Goal: Task Accomplishment & Management: Manage account settings

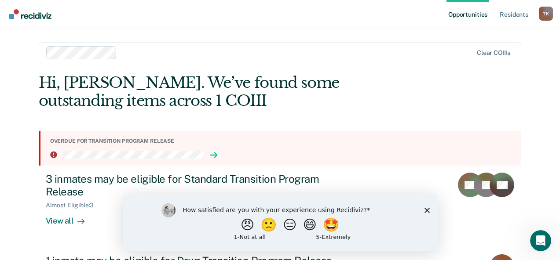
click at [217, 156] on icon at bounding box center [216, 155] width 2 height 5
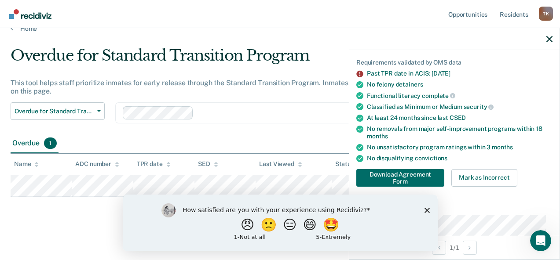
scroll to position [44, 0]
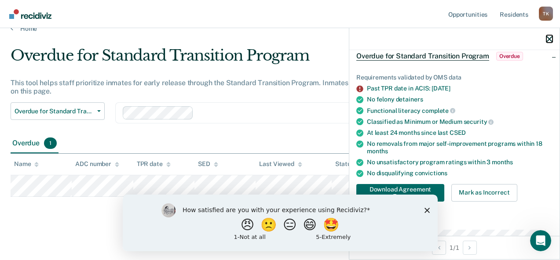
click at [547, 41] on icon "button" at bounding box center [549, 39] width 6 height 6
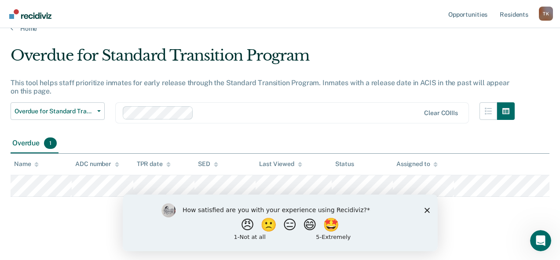
click at [426, 209] on polygon "Close survey" at bounding box center [426, 210] width 5 height 5
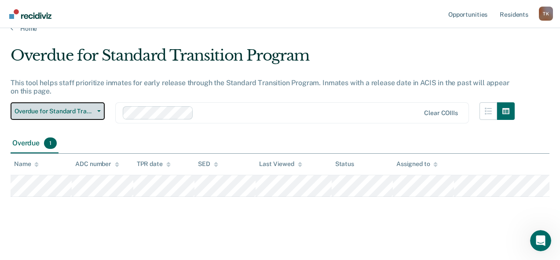
click at [95, 113] on button "Overdue for Standard Transition Program" at bounding box center [58, 111] width 94 height 18
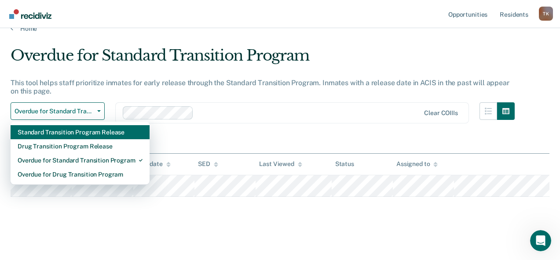
click at [111, 134] on div "Standard Transition Program Release" at bounding box center [80, 132] width 125 height 14
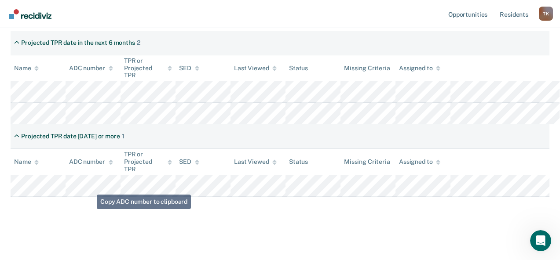
scroll to position [220, 0]
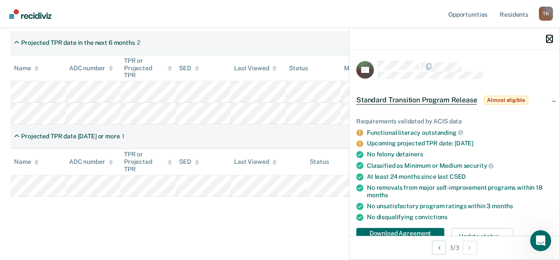
click at [549, 39] on icon "button" at bounding box center [549, 39] width 6 height 6
click at [549, 40] on icon "button" at bounding box center [549, 39] width 6 height 6
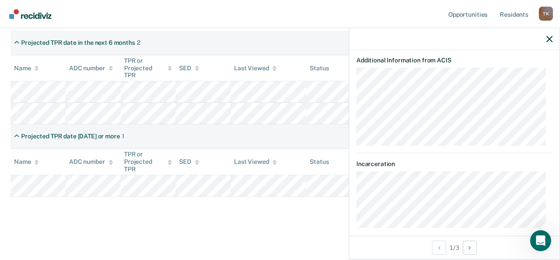
scroll to position [293, 0]
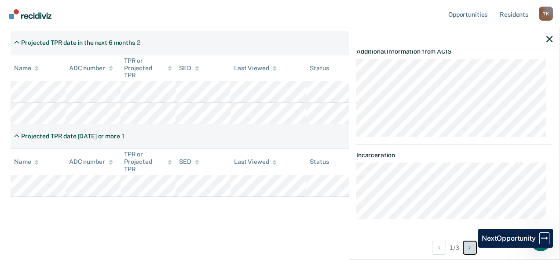
click at [470, 248] on icon "Next Opportunity" at bounding box center [469, 248] width 2 height 6
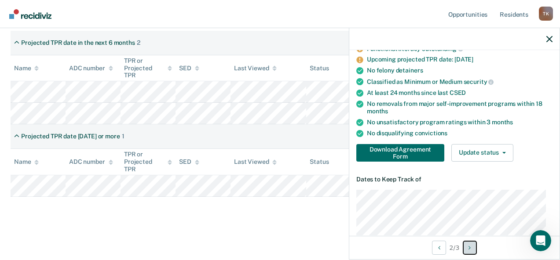
scroll to position [0, 0]
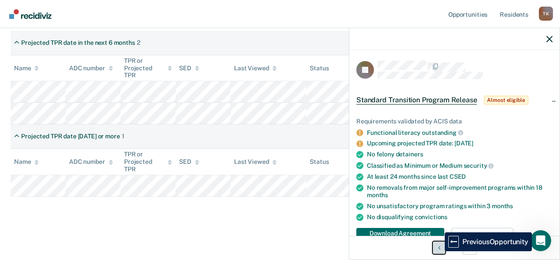
click at [438, 252] on button "Previous Opportunity" at bounding box center [439, 248] width 14 height 14
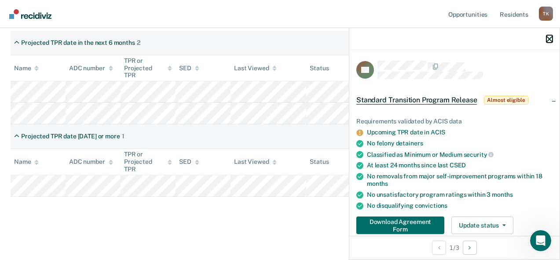
click at [550, 40] on icon "button" at bounding box center [549, 39] width 6 height 6
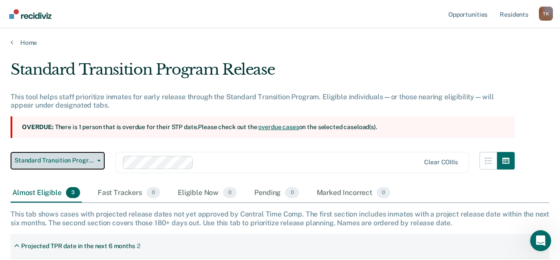
click at [92, 161] on span "Standard Transition Program Release" at bounding box center [54, 160] width 79 height 7
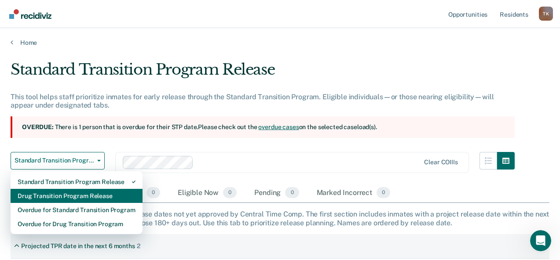
click at [69, 197] on div "Drug Transition Program Release" at bounding box center [77, 196] width 118 height 14
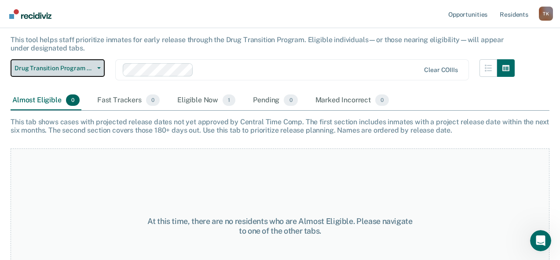
scroll to position [44, 0]
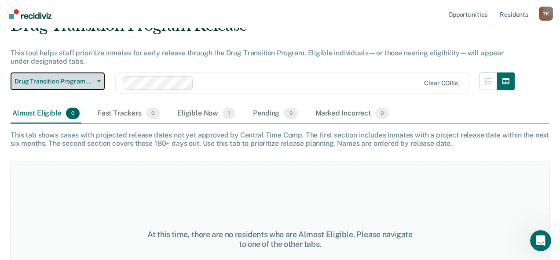
click at [80, 84] on span "Drug Transition Program Release" at bounding box center [54, 81] width 79 height 7
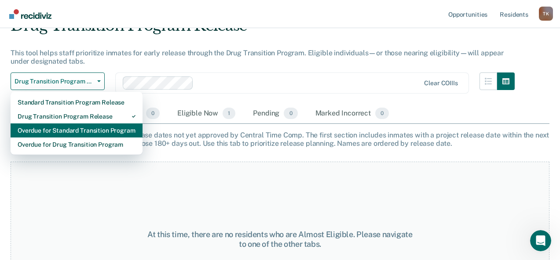
click at [110, 129] on div "Overdue for Standard Transition Program" at bounding box center [77, 131] width 118 height 14
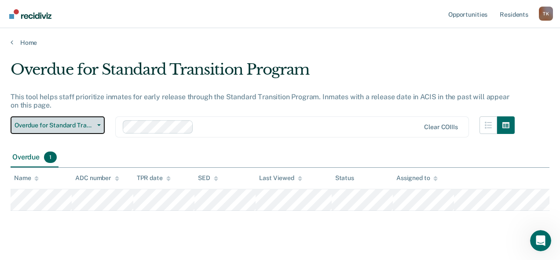
click at [91, 127] on span "Overdue for Standard Transition Program" at bounding box center [54, 125] width 79 height 7
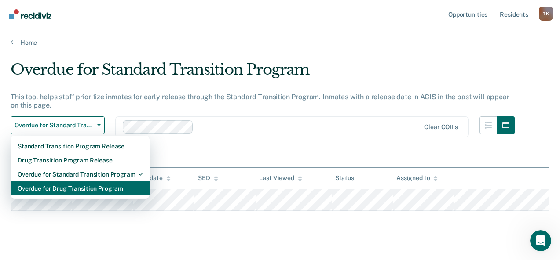
click at [85, 190] on div "Overdue for Drug Transition Program" at bounding box center [80, 189] width 125 height 14
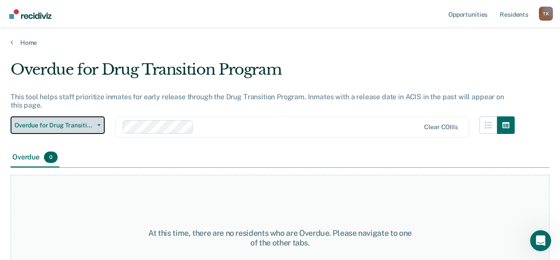
click at [83, 123] on span "Overdue for Drug Transition Program" at bounding box center [54, 125] width 79 height 7
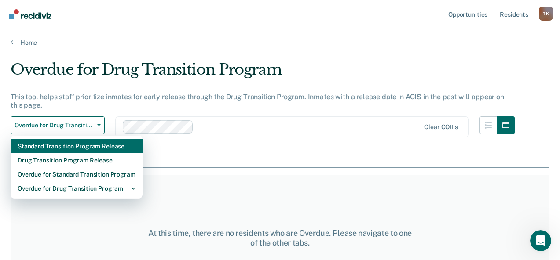
click at [80, 147] on div "Standard Transition Program Release" at bounding box center [77, 146] width 118 height 14
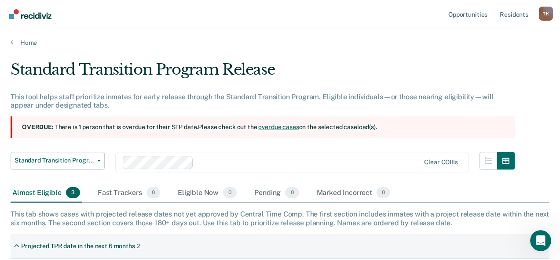
click at [545, 13] on div "T K" at bounding box center [546, 14] width 14 height 14
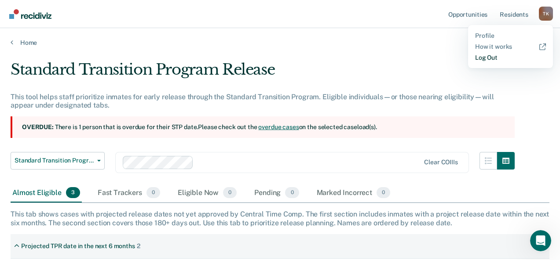
click at [487, 57] on link "Log Out" at bounding box center [510, 57] width 71 height 7
